Goal: Task Accomplishment & Management: Use online tool/utility

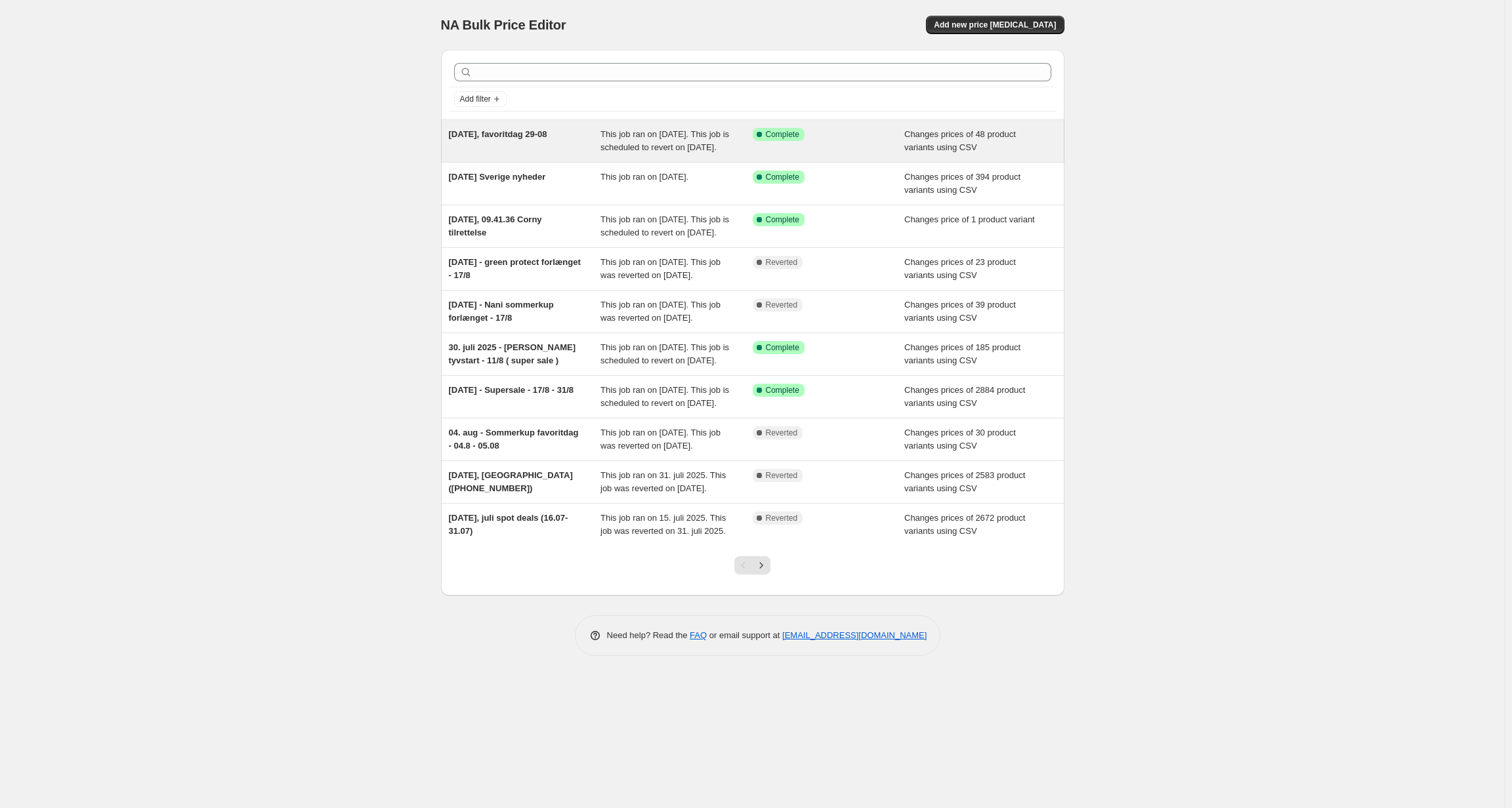
click at [627, 142] on span "This job ran on [DATE]. This job is scheduled to revert on [DATE]." at bounding box center [665, 140] width 128 height 23
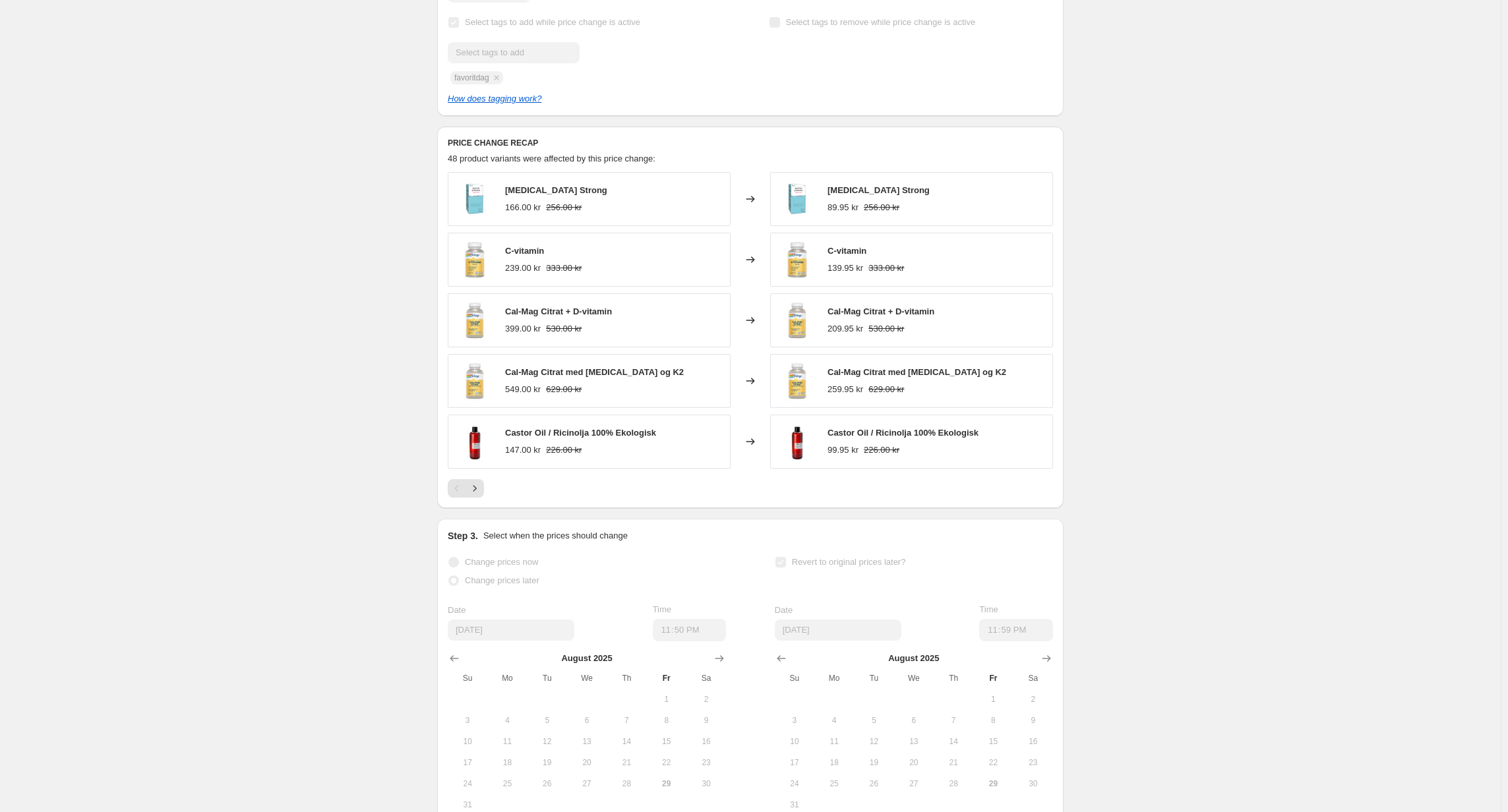
scroll to position [489, 0]
click at [482, 496] on icon "Next" at bounding box center [475, 489] width 13 height 13
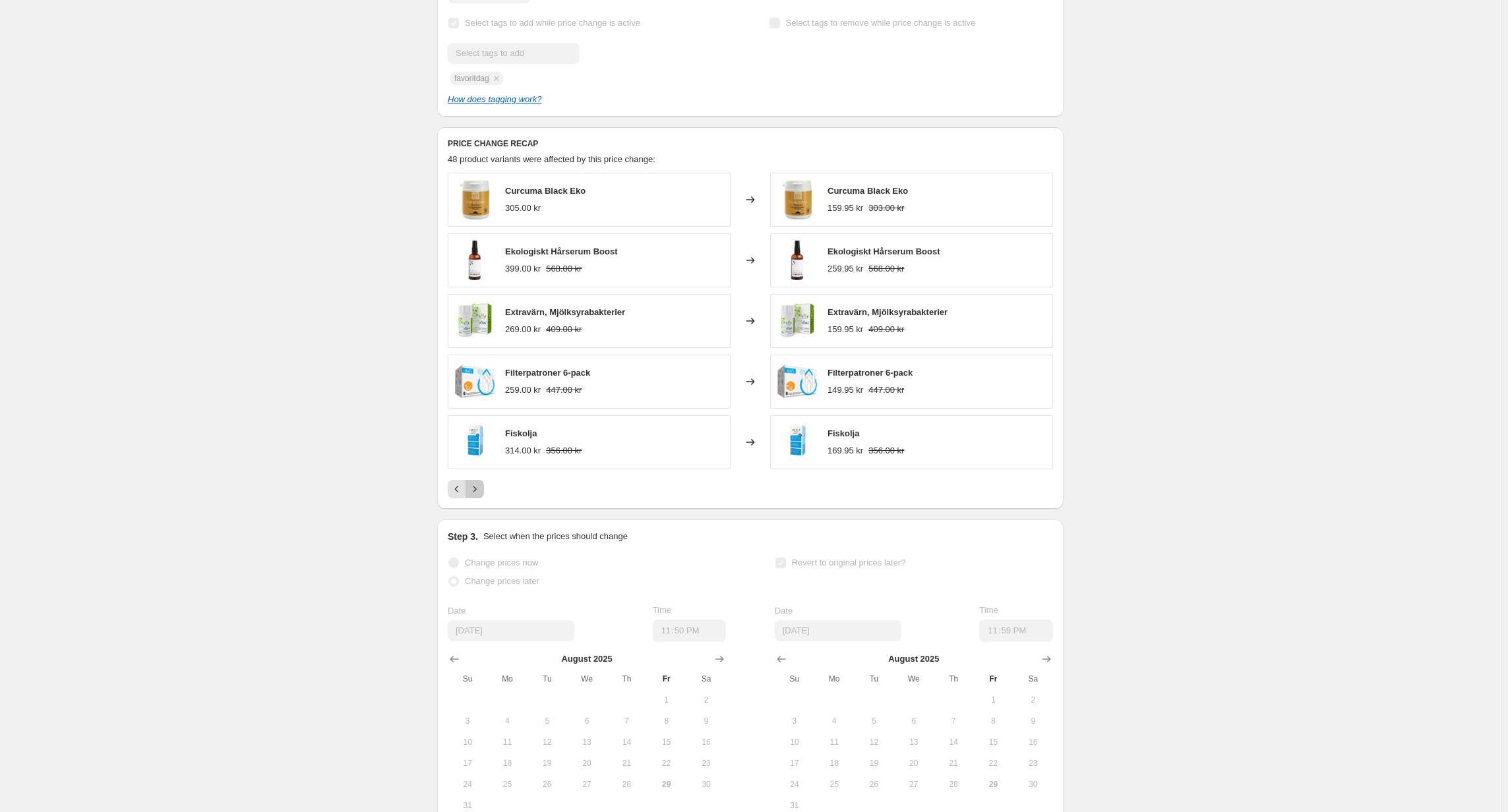
click at [476, 496] on icon "Next" at bounding box center [475, 489] width 13 height 13
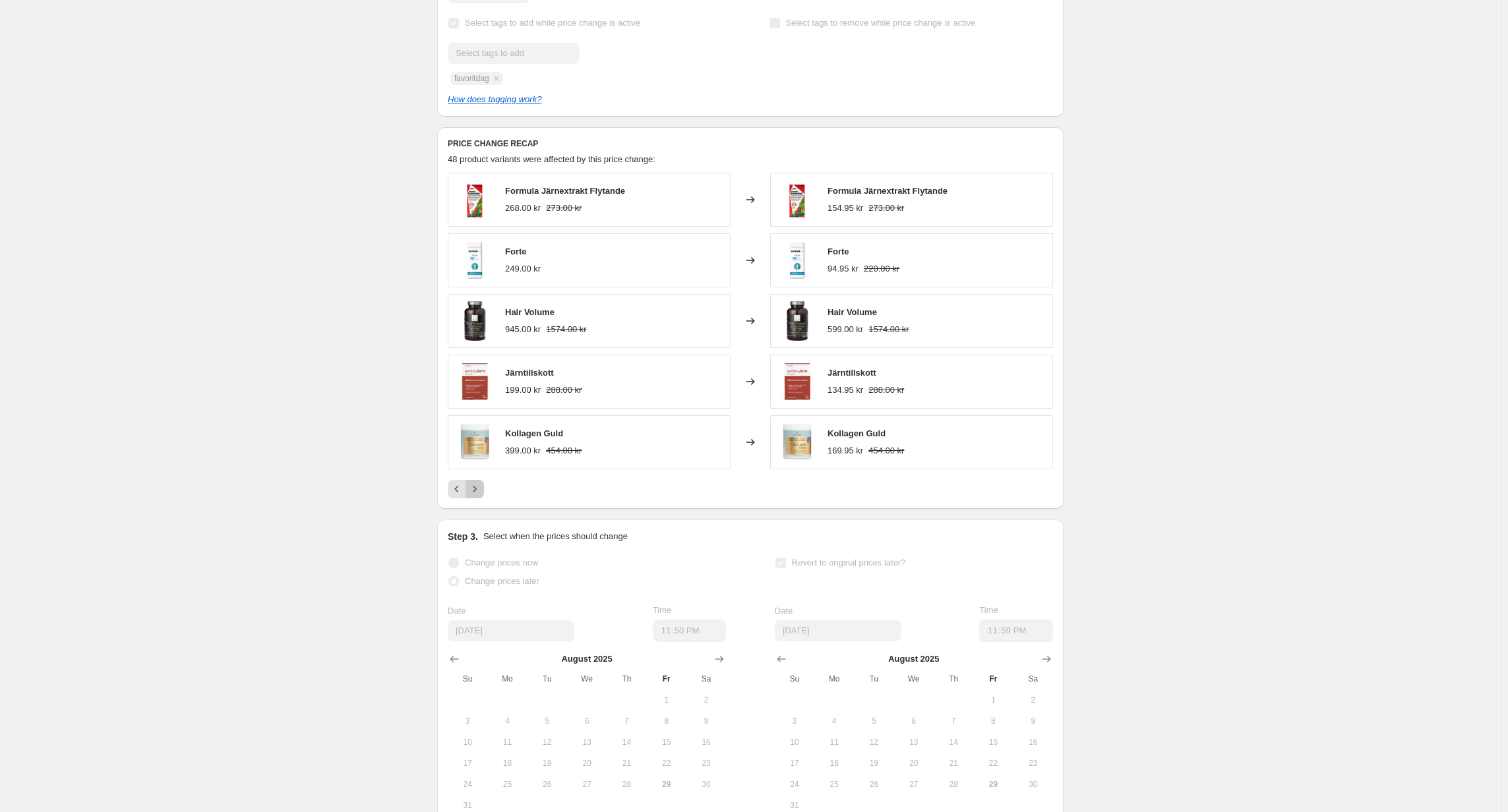
click at [482, 496] on icon "Next" at bounding box center [475, 489] width 13 height 13
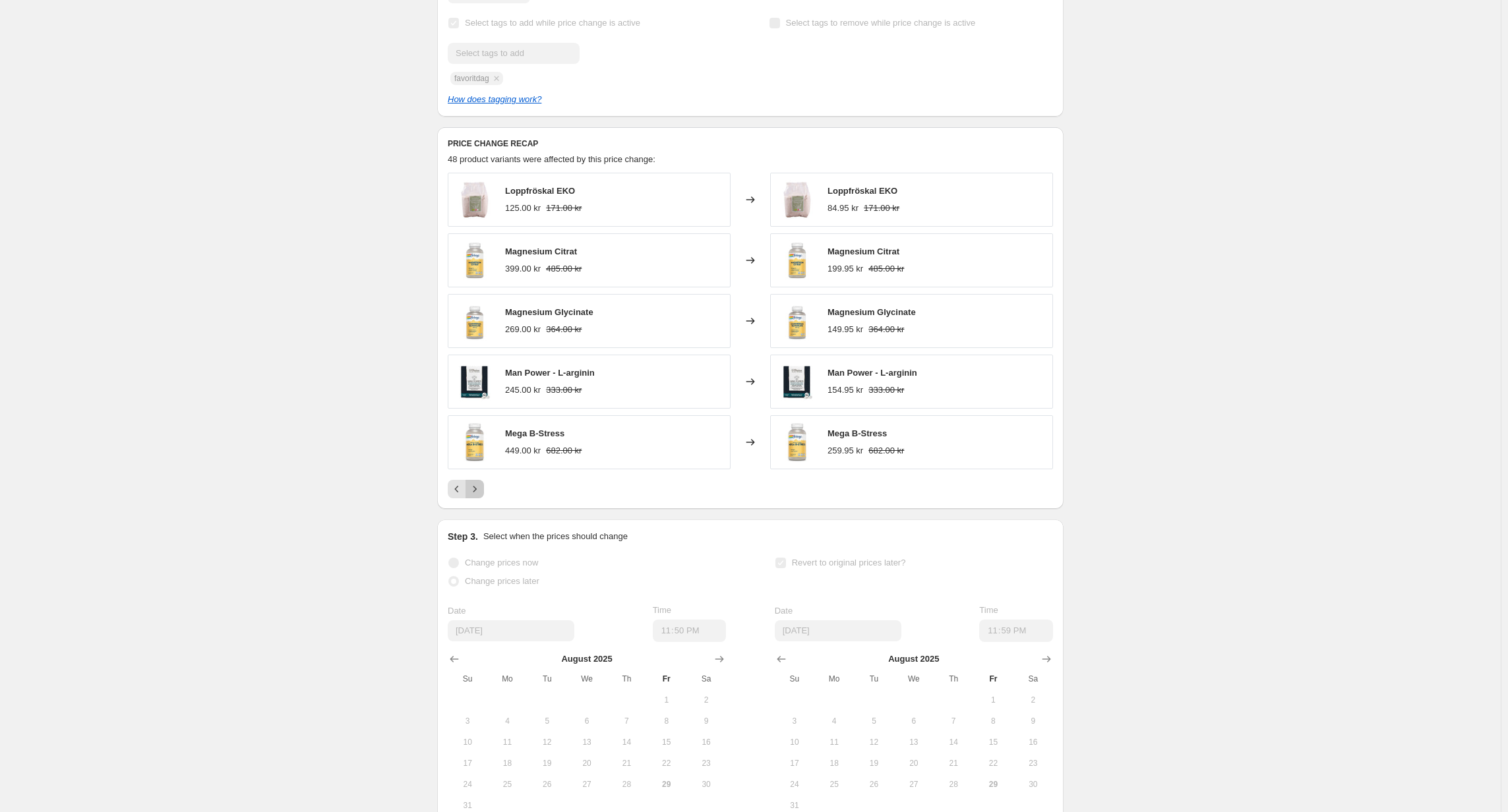
click at [482, 496] on icon "Next" at bounding box center [475, 489] width 13 height 13
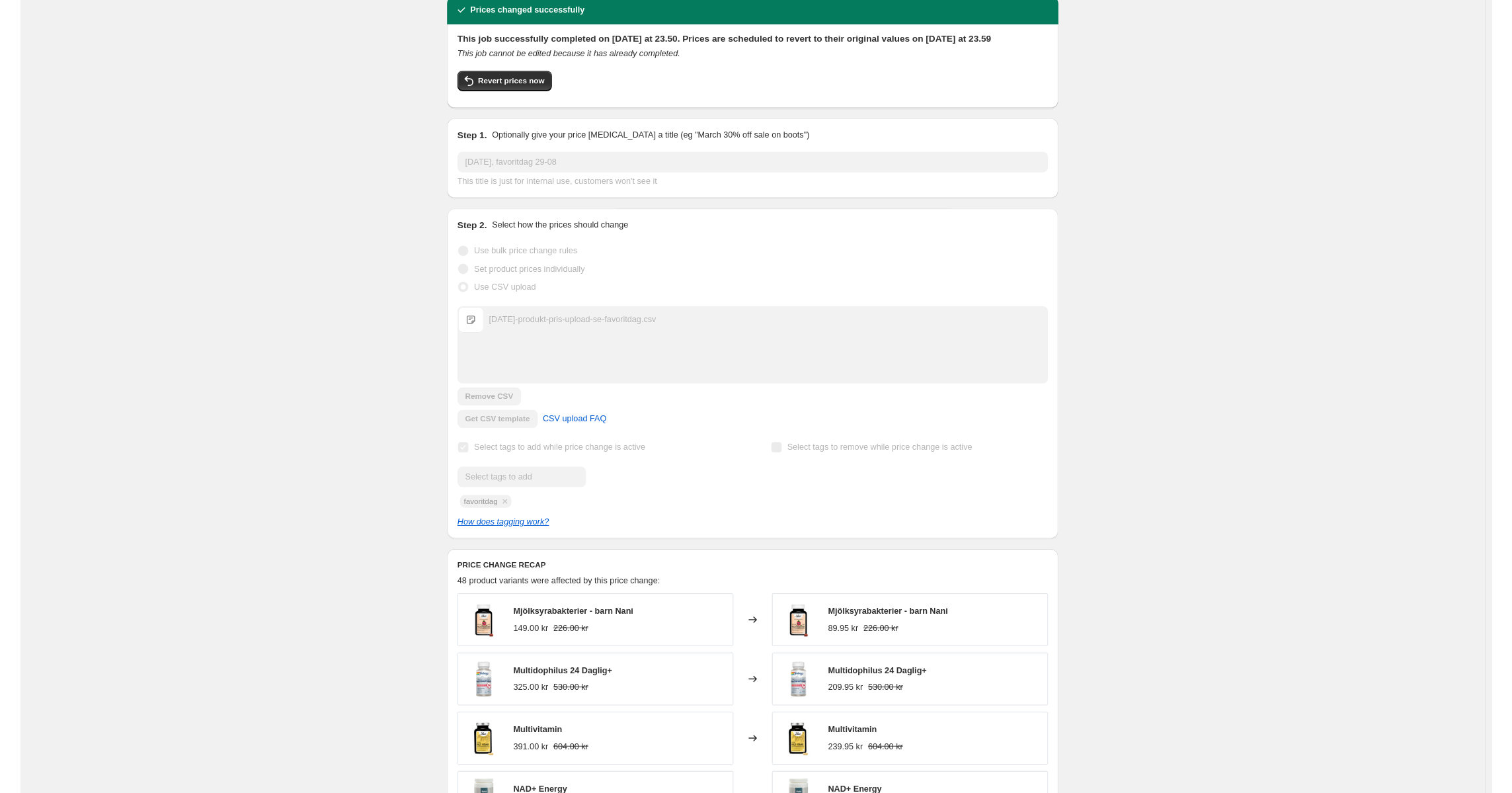
scroll to position [0, 0]
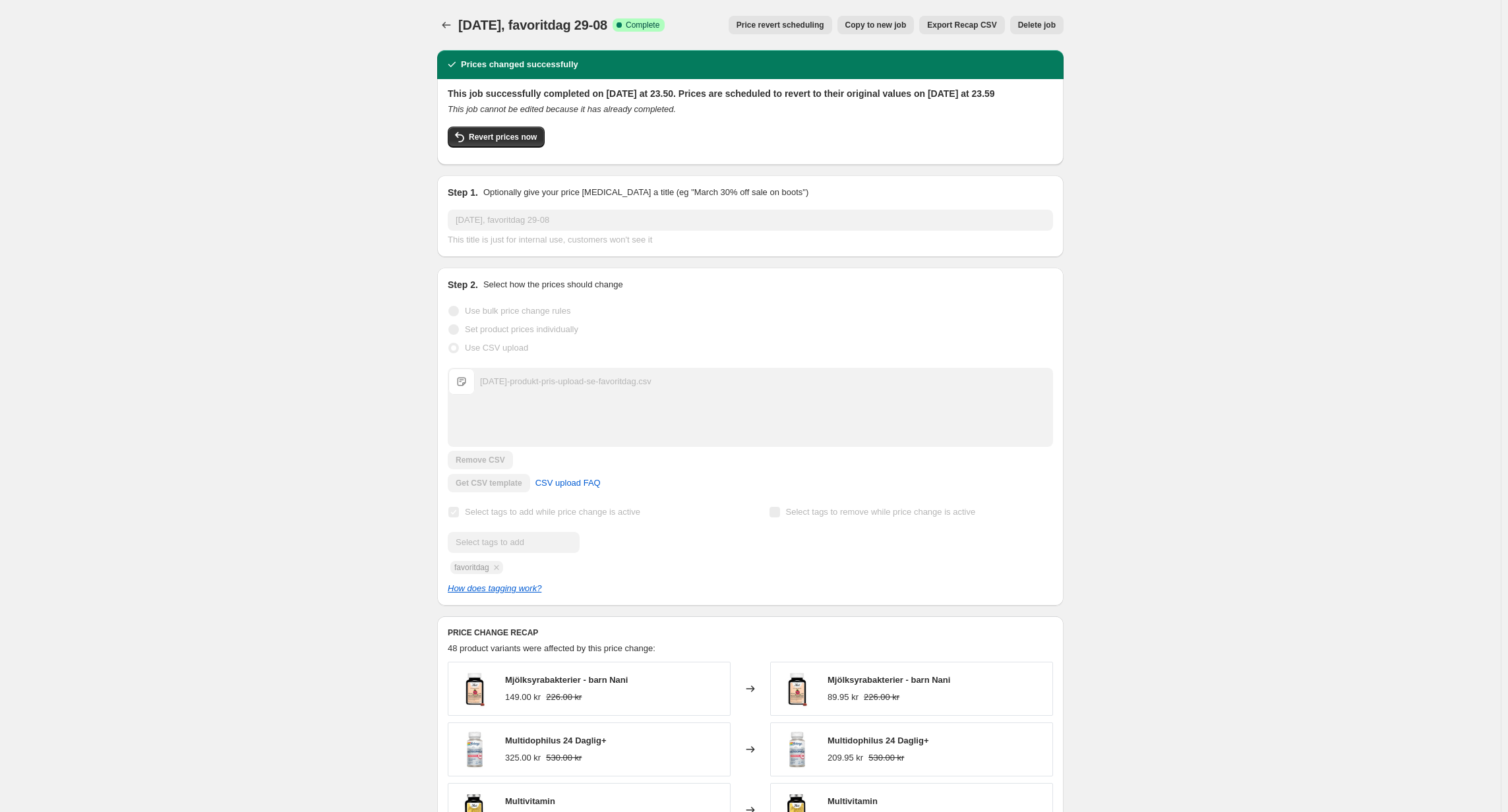
click at [957, 27] on span "Export Recap CSV" at bounding box center [961, 25] width 69 height 10
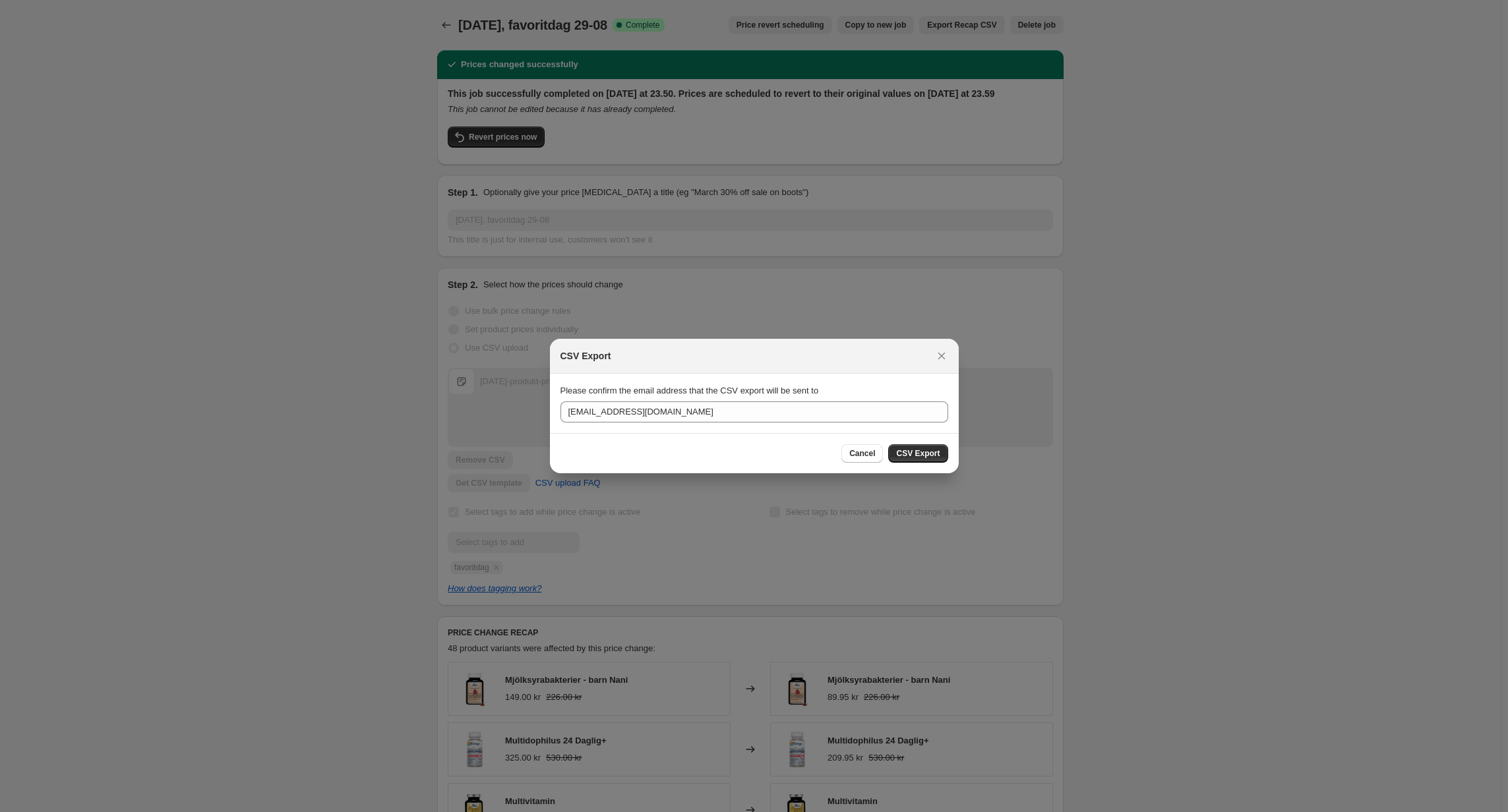
click at [925, 453] on span "CSV Export" at bounding box center [917, 453] width 44 height 10
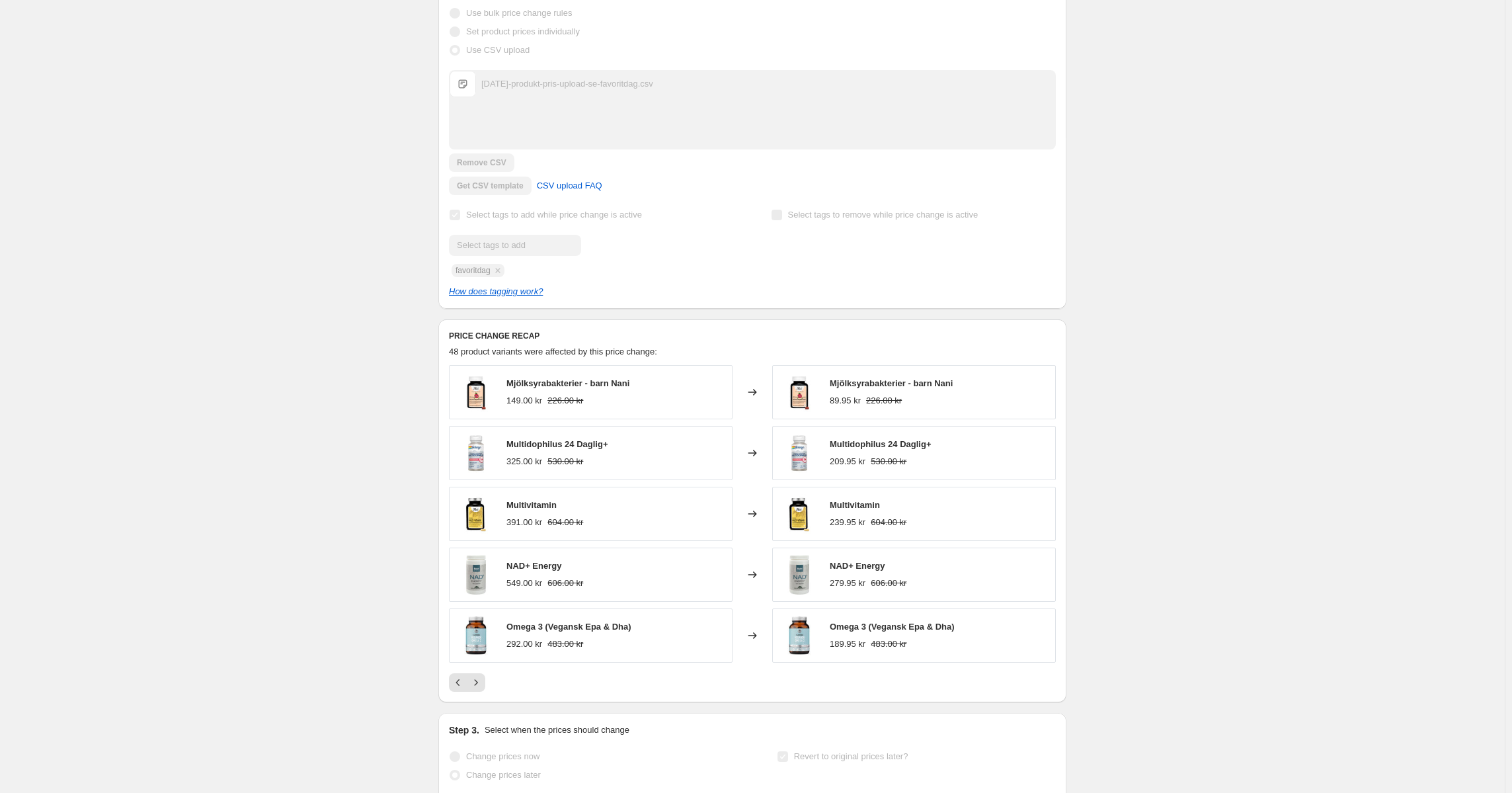
scroll to position [314, 0]
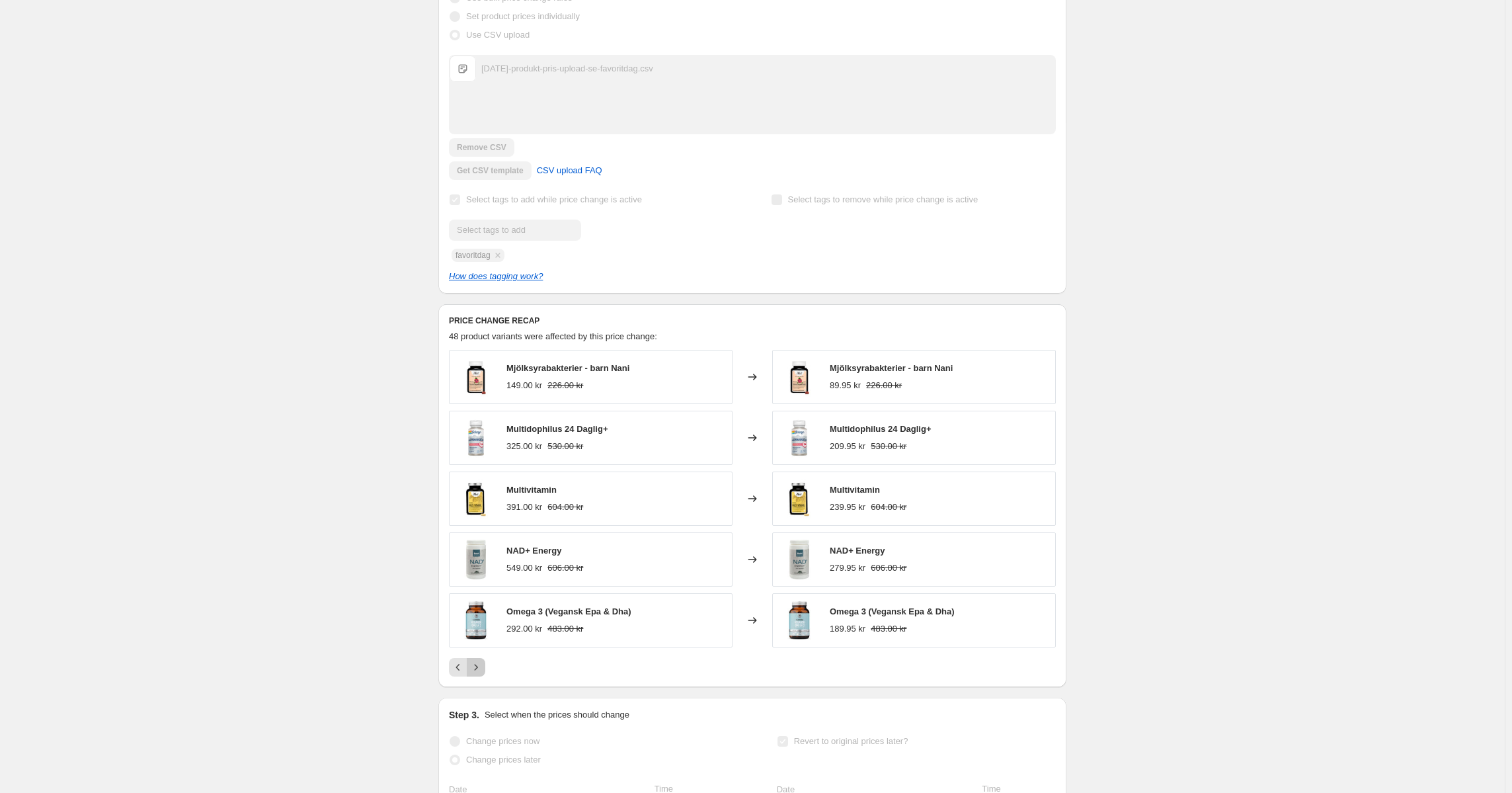
click at [483, 674] on icon "Next" at bounding box center [476, 667] width 13 height 13
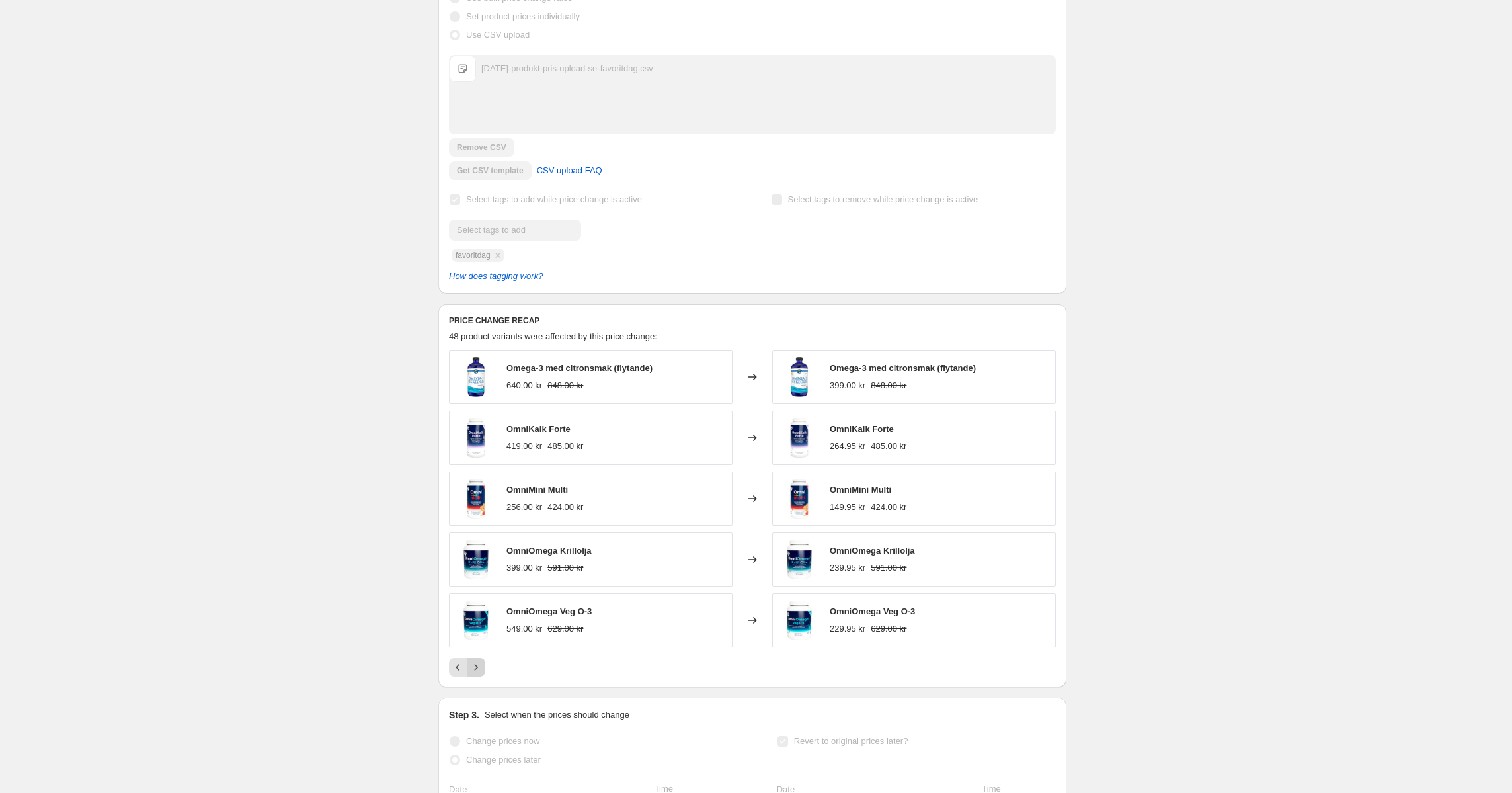
click at [483, 674] on icon "Next" at bounding box center [476, 667] width 13 height 13
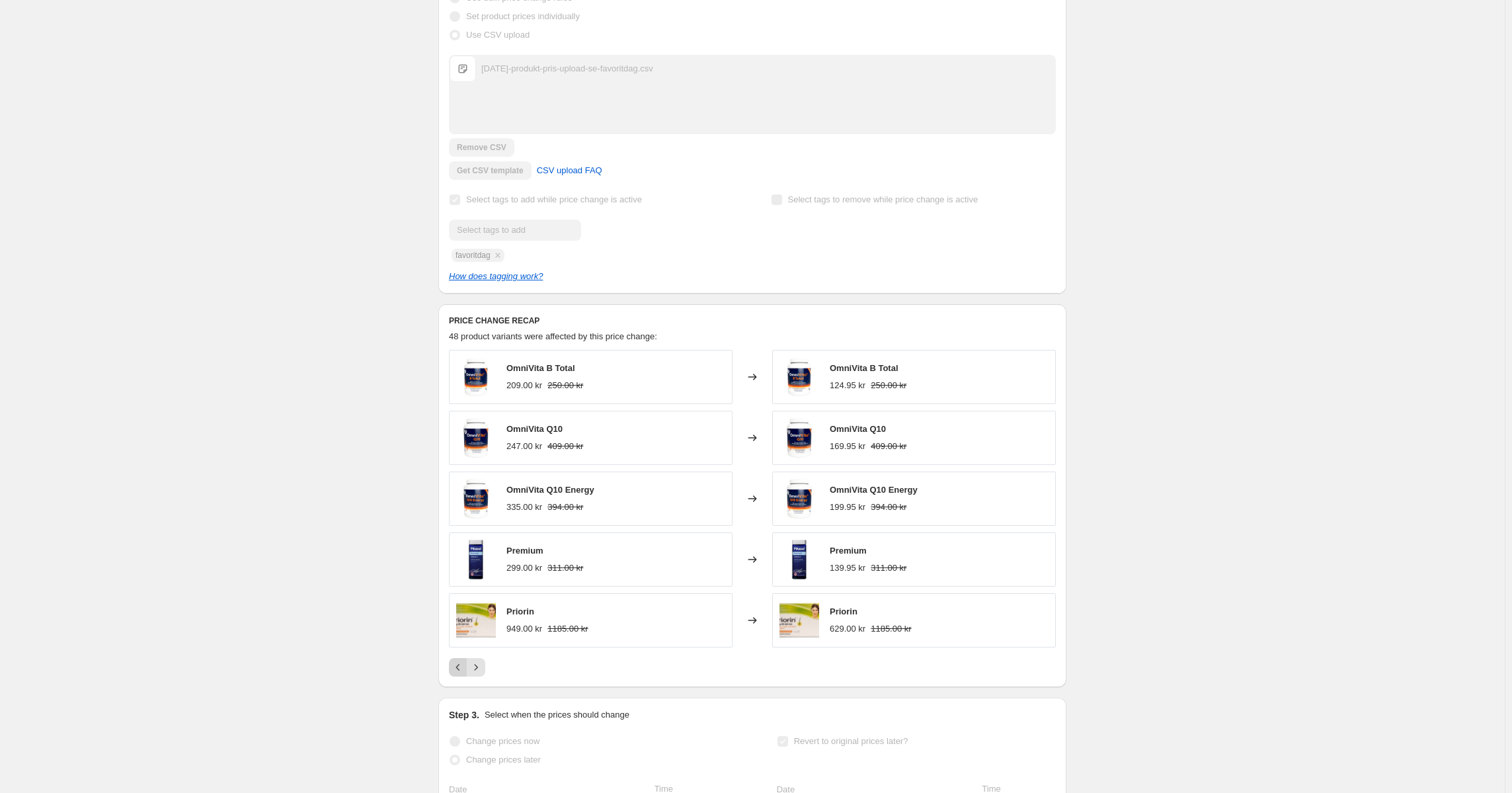
click at [452, 676] on button "Previous" at bounding box center [458, 667] width 19 height 19
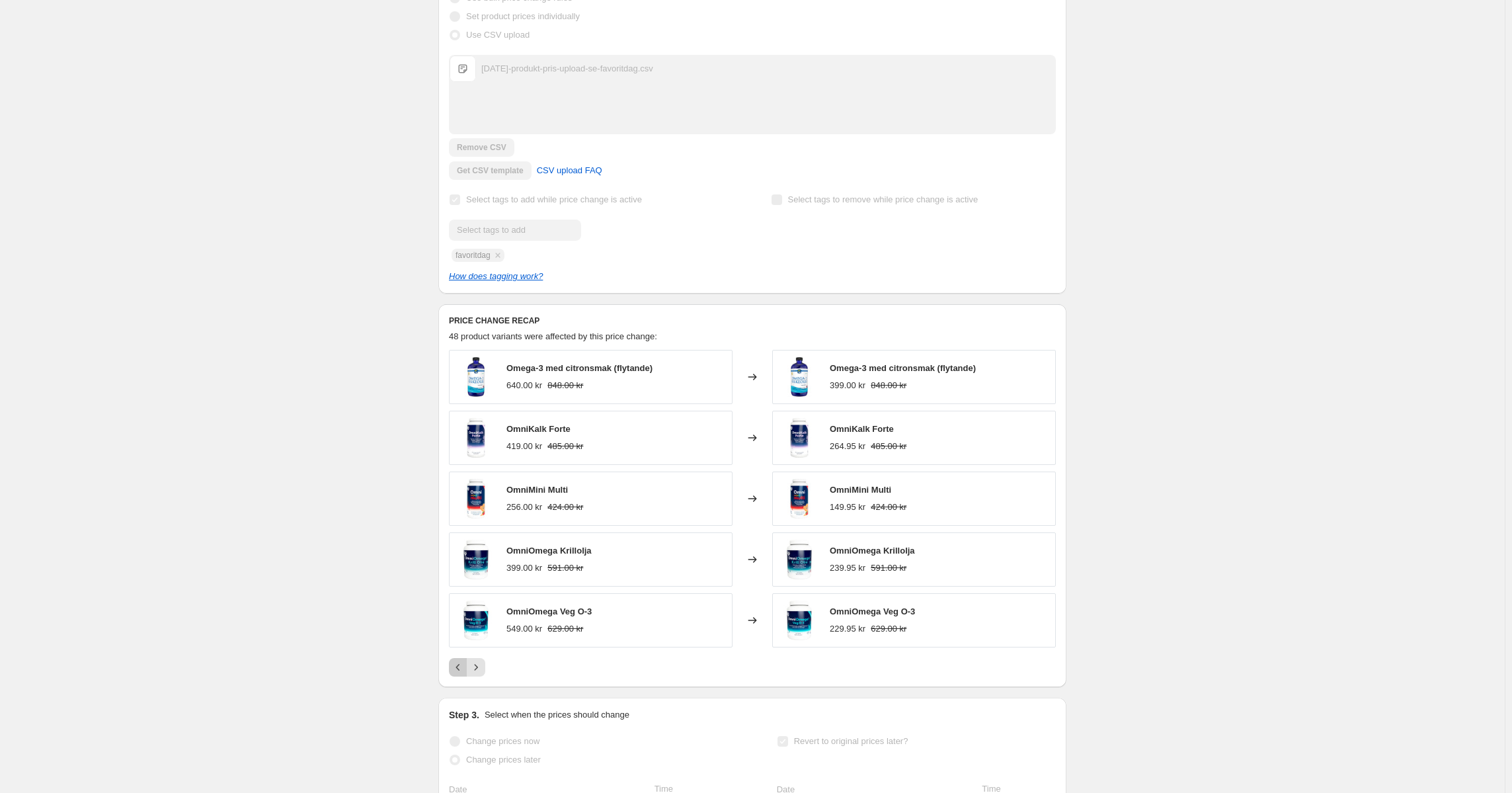
click at [460, 674] on icon "Previous" at bounding box center [458, 667] width 13 height 13
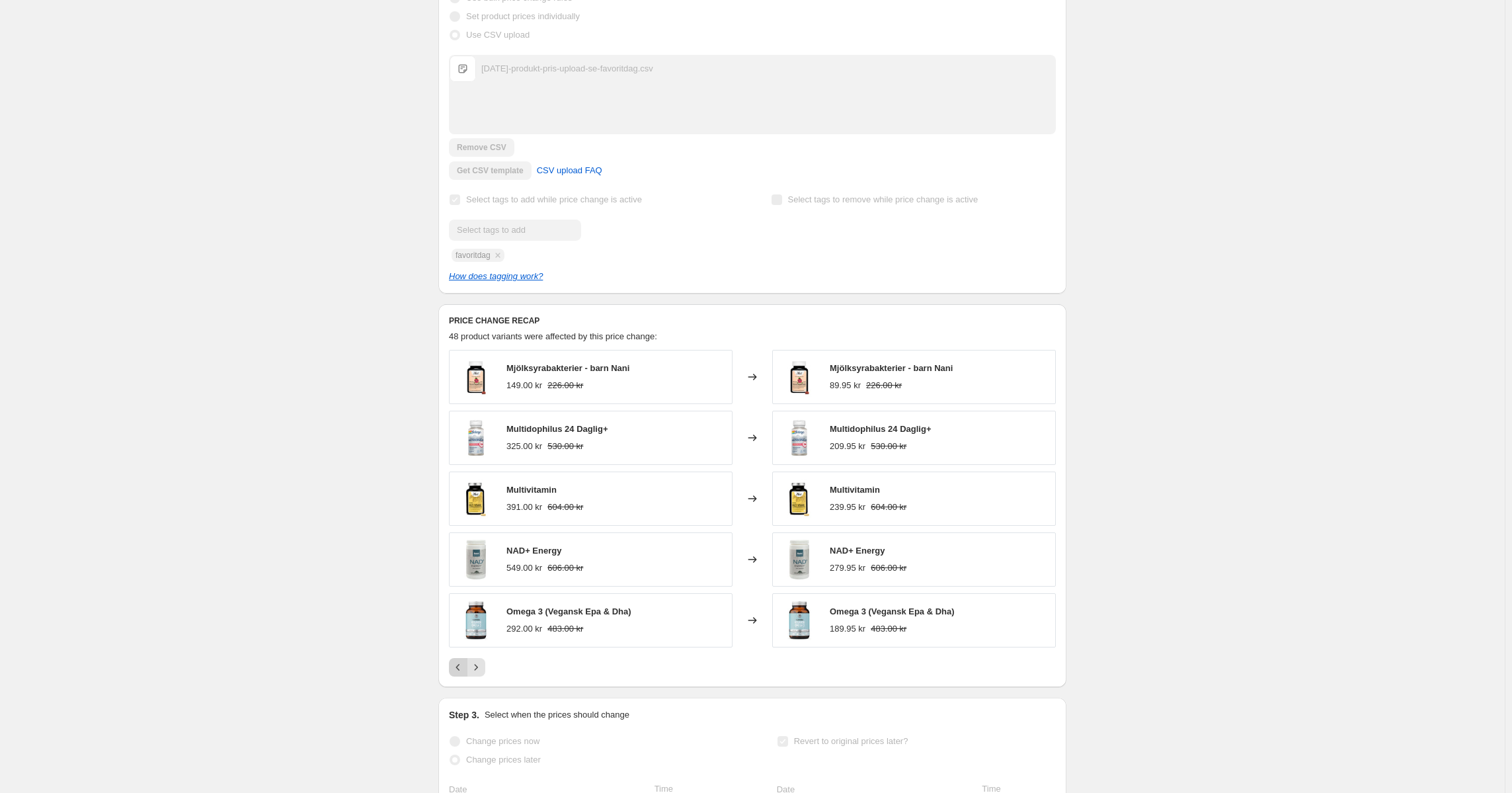
click at [455, 673] on button "Previous" at bounding box center [458, 667] width 19 height 19
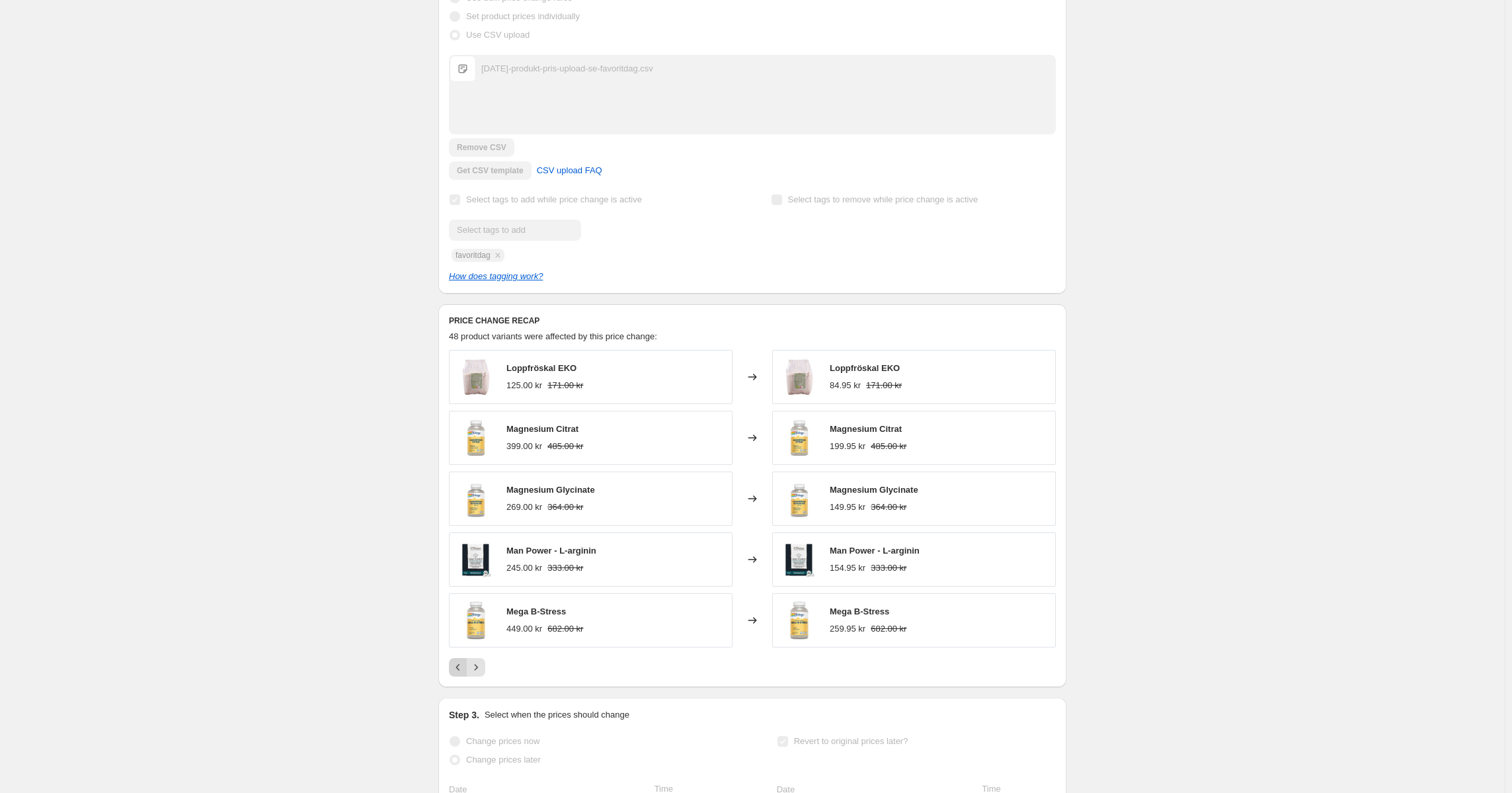
click at [461, 674] on button "Previous" at bounding box center [458, 667] width 19 height 19
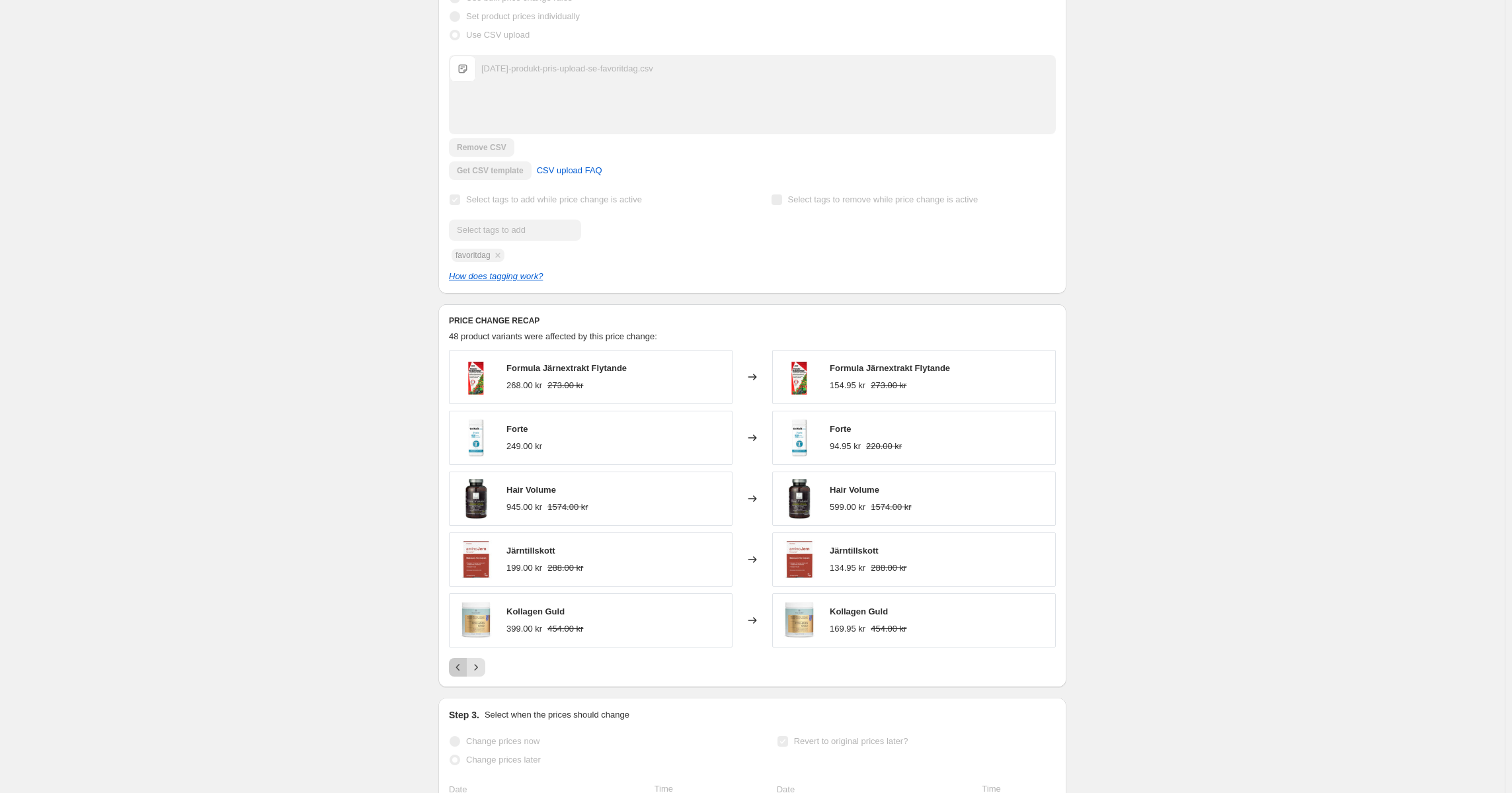
click at [458, 674] on icon "Previous" at bounding box center [458, 667] width 13 height 13
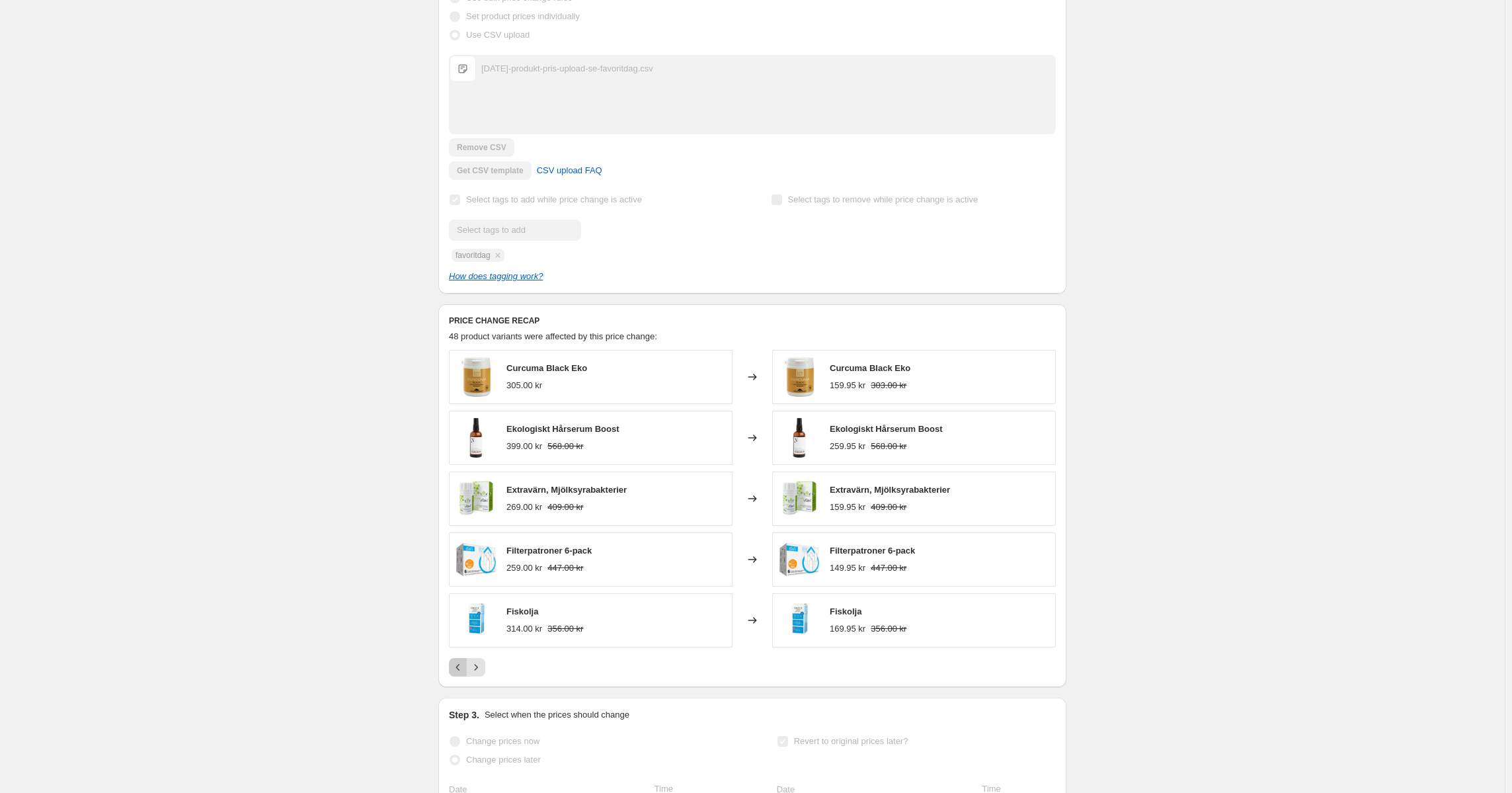
click at [461, 674] on icon "Previous" at bounding box center [458, 667] width 13 height 13
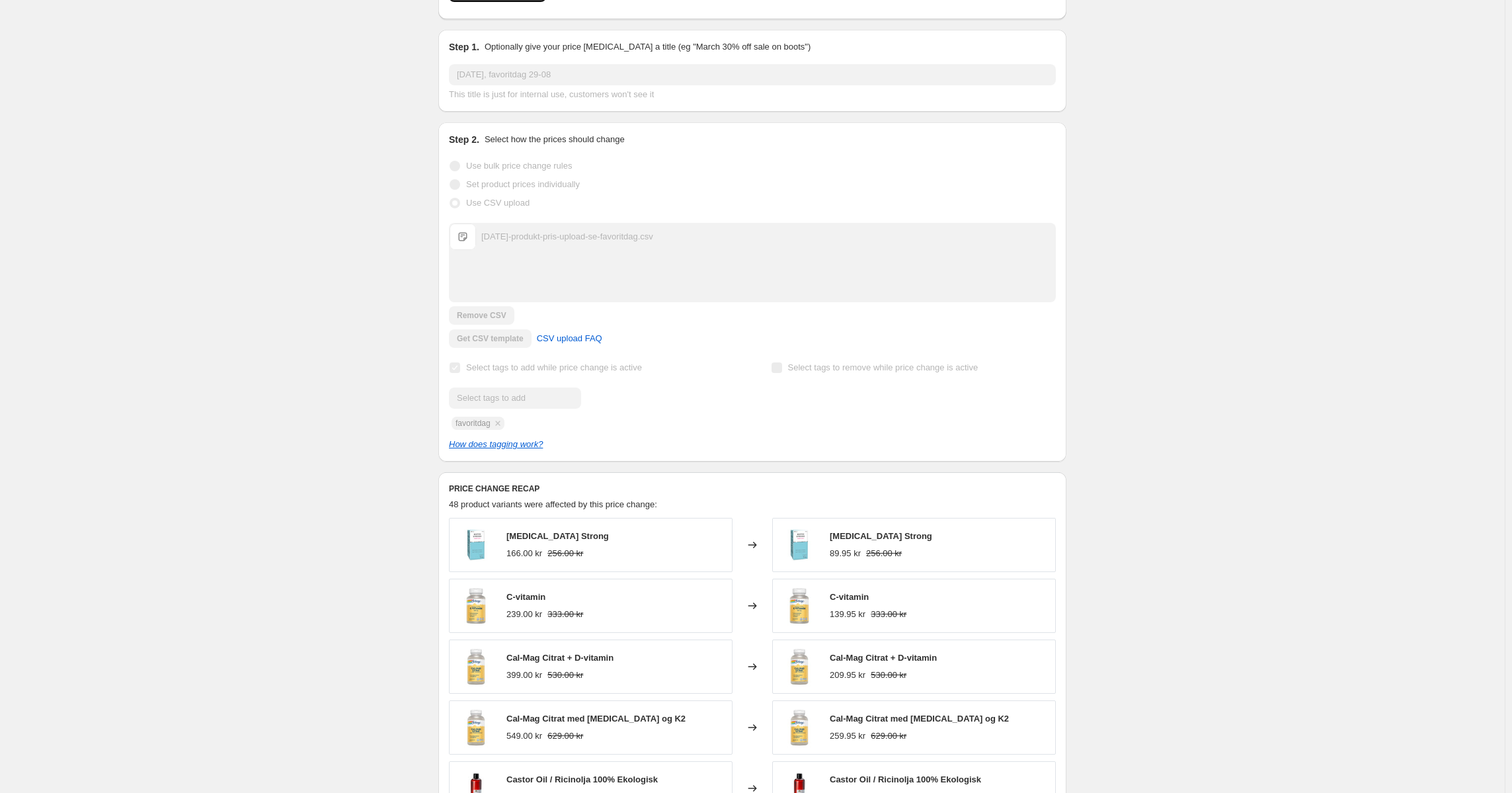
scroll to position [132, 0]
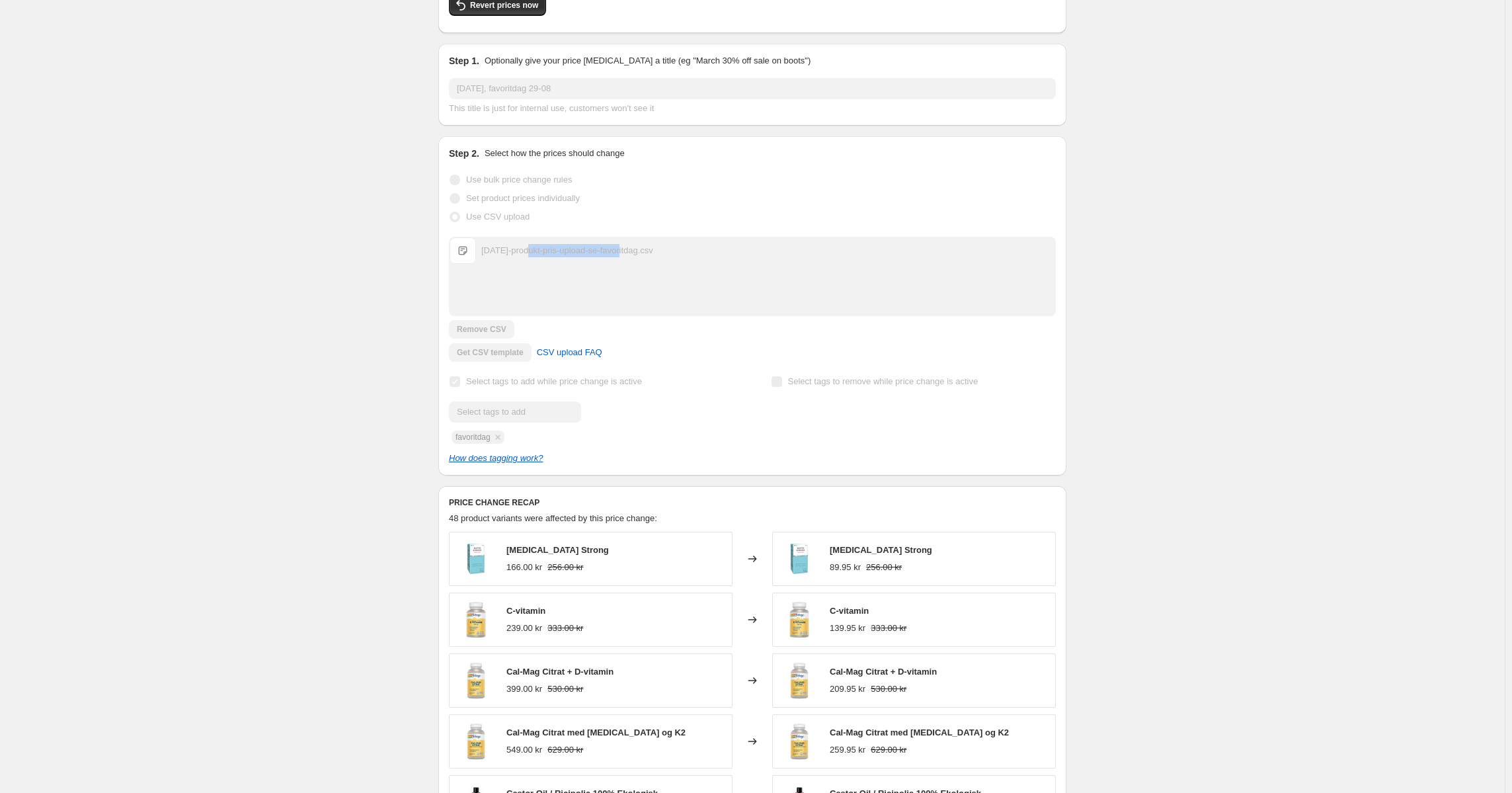
drag, startPoint x: 532, startPoint y: 275, endPoint x: 629, endPoint y: 273, distance: 97.0
click at [629, 264] on div "[DATE]-produkt-pris-upload-se-favoritdag.csv [DATE]-produkt-pris-upload-se-favo…" at bounding box center [752, 250] width 606 height 27
click at [629, 288] on div "[DATE]-produkt-pris-upload-se-favoritdag.csv [DATE]-produkt-pris-upload-se-favo…" at bounding box center [752, 276] width 606 height 78
click at [276, 578] on div "[DATE], favoritdag 29-08. This page is ready [DATE], favoritdag 29-08 Success C…" at bounding box center [753, 580] width 1505 height 1425
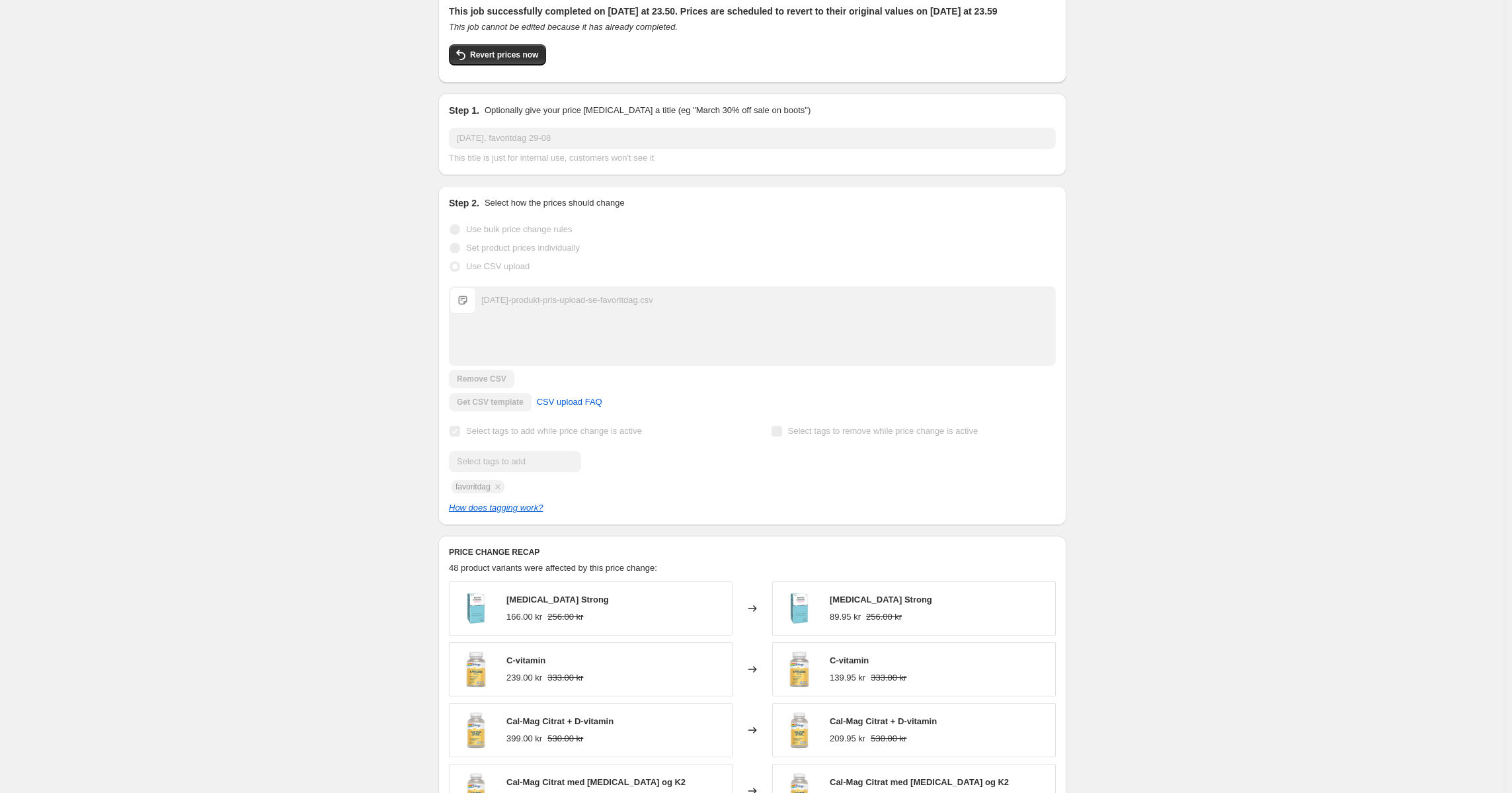
scroll to position [0, 0]
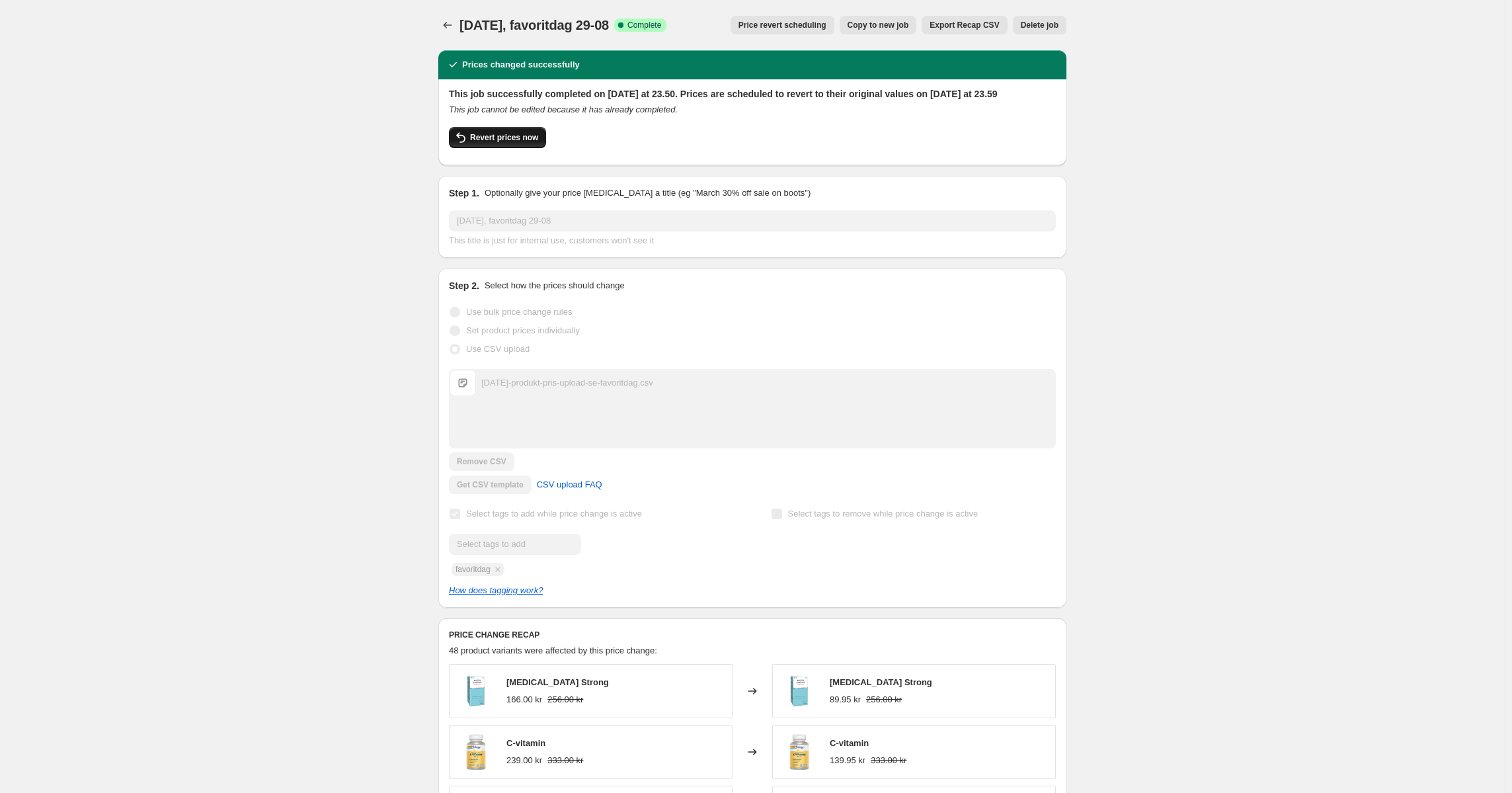
click at [496, 143] on span "Revert prices now" at bounding box center [504, 137] width 68 height 10
checkbox input "false"
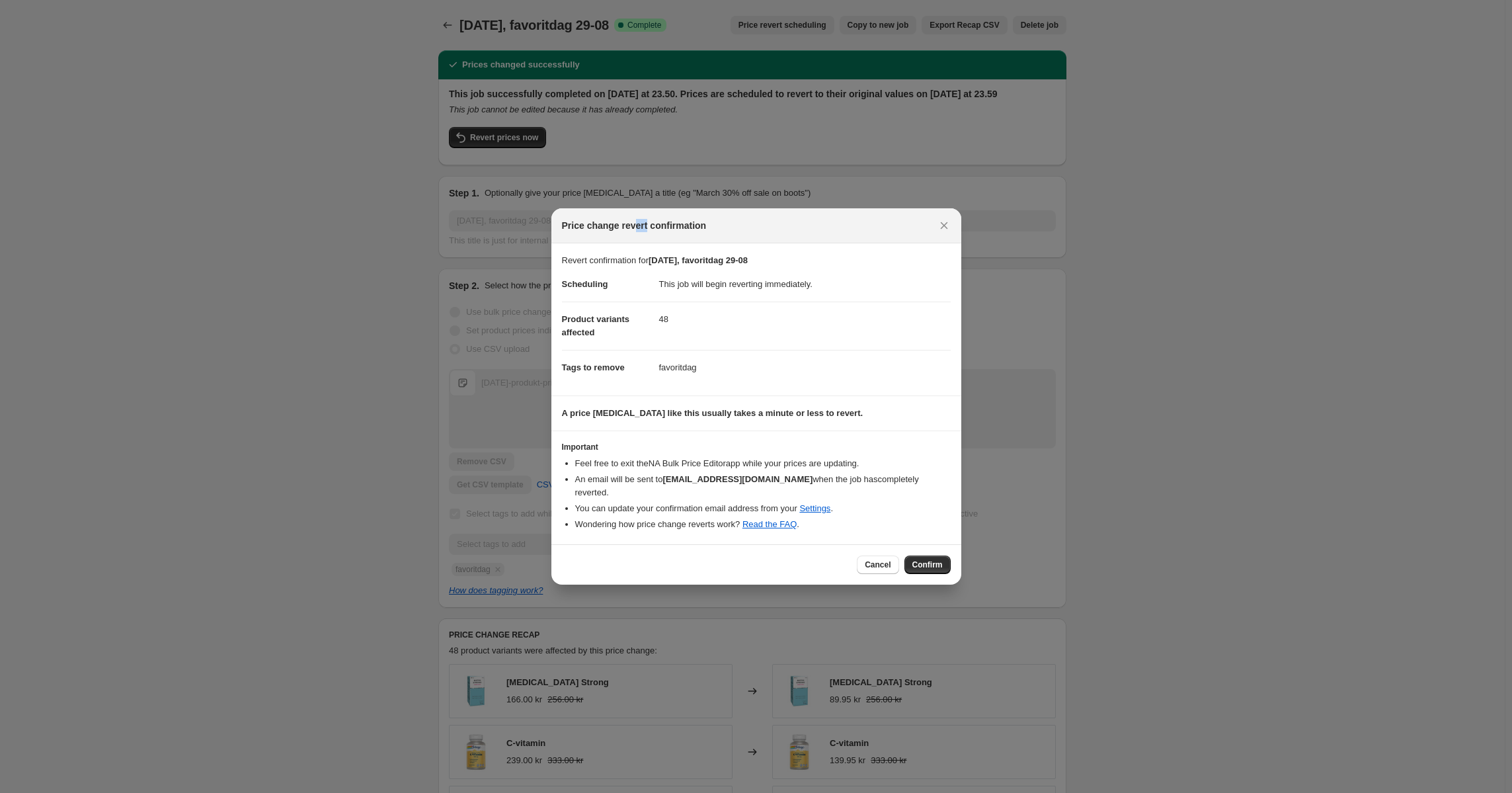
drag, startPoint x: 635, startPoint y: 221, endPoint x: 646, endPoint y: 228, distance: 13.0
click at [646, 224] on div "Price change revert confirmation" at bounding box center [756, 225] width 410 height 35
drag, startPoint x: 666, startPoint y: 230, endPoint x: 866, endPoint y: 242, distance: 200.4
click at [865, 241] on div "Price change revert confirmation" at bounding box center [756, 225] width 410 height 35
click at [666, 349] on dl "Scheduling This job will begin reverting immediately. Product variants affected…" at bounding box center [756, 326] width 389 height 117
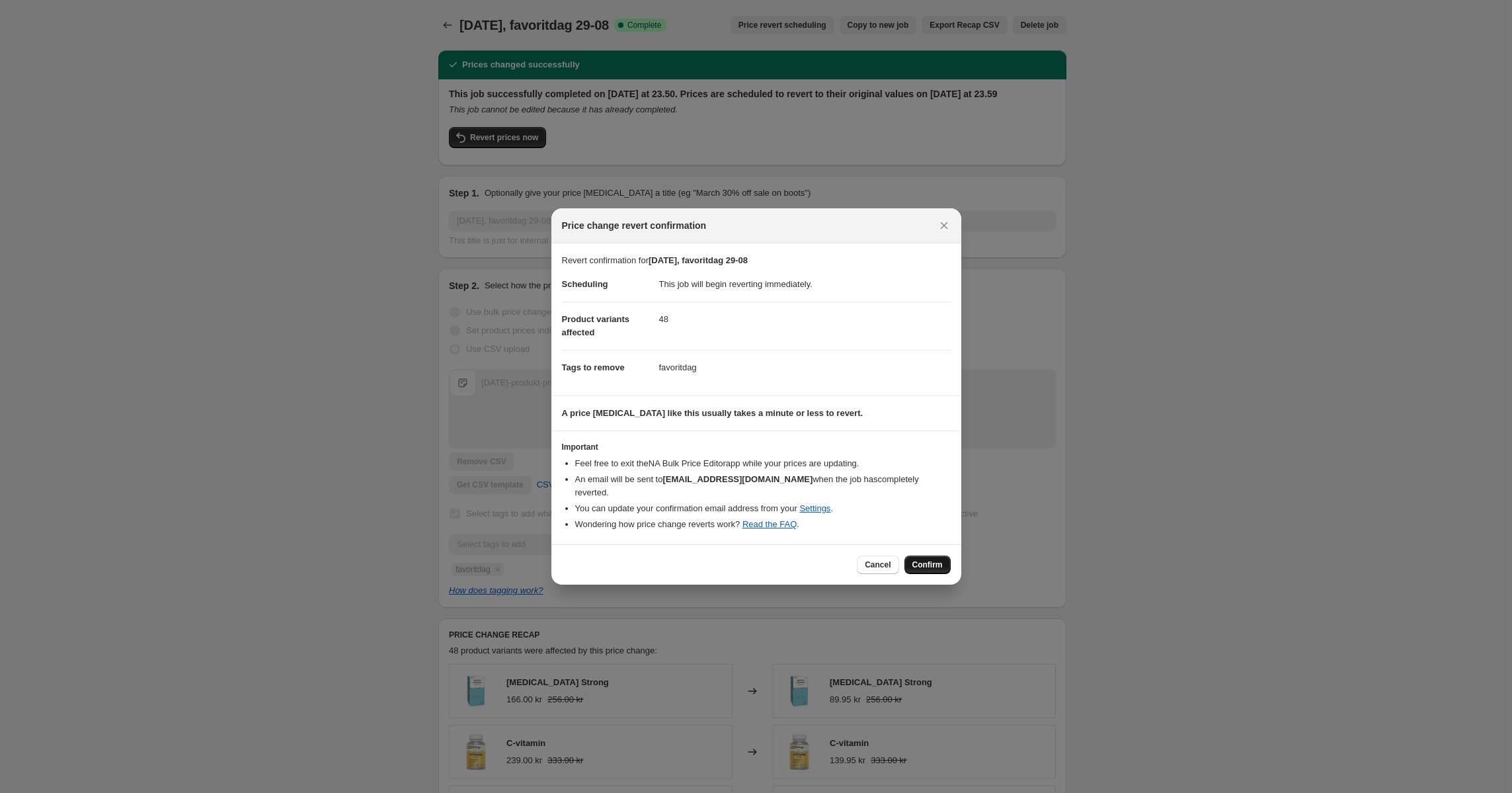
drag, startPoint x: 935, startPoint y: 562, endPoint x: 955, endPoint y: 556, distance: 20.9
click at [935, 561] on span "Confirm" at bounding box center [927, 565] width 30 height 10
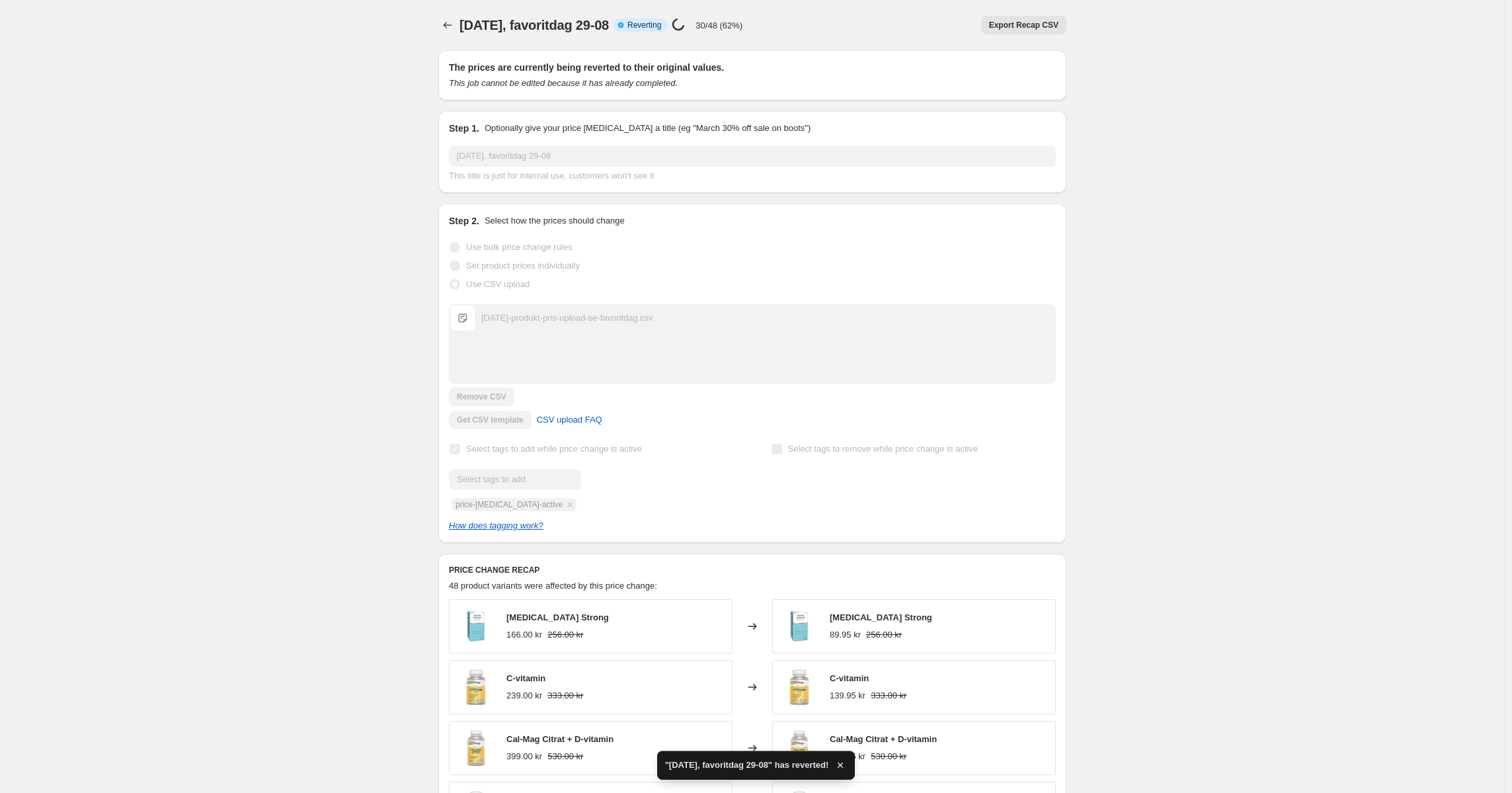
checkbox input "true"
